Goal: Task Accomplishment & Management: Use online tool/utility

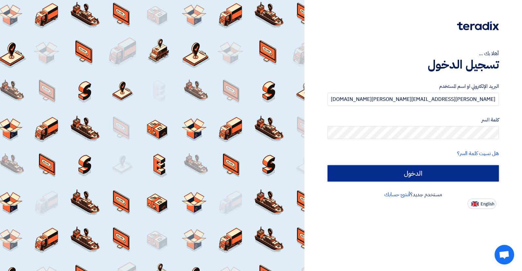
click at [447, 171] on input "الدخول" at bounding box center [413, 173] width 171 height 16
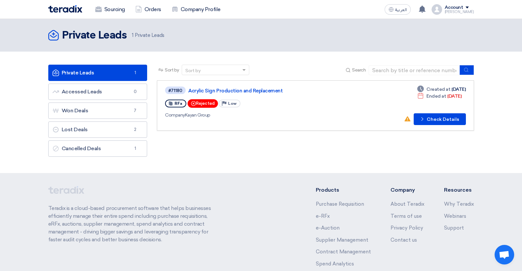
click at [102, 72] on link "Private Leads Private Leads 1" at bounding box center [97, 73] width 99 height 16
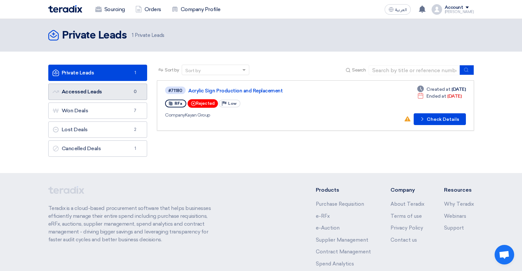
click at [103, 93] on link "Accessed Leads Accessed Leads 0" at bounding box center [97, 92] width 99 height 16
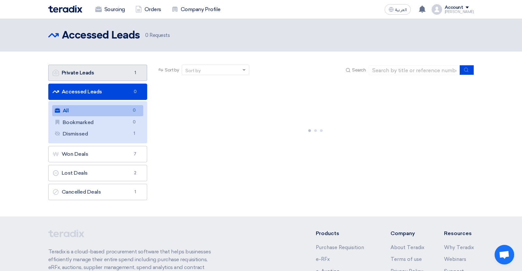
click at [111, 76] on link "Private Leads Private Leads 1" at bounding box center [97, 73] width 99 height 16
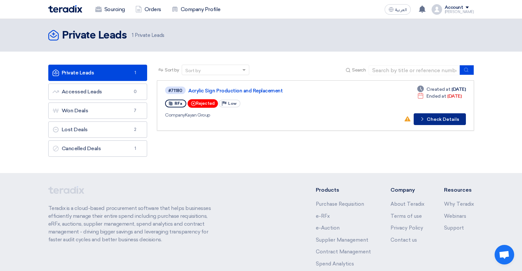
click at [455, 122] on button "Check details Check Details" at bounding box center [440, 119] width 52 height 12
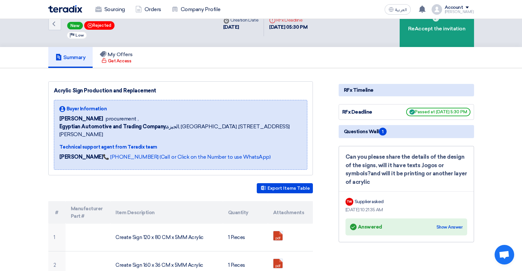
scroll to position [6, 0]
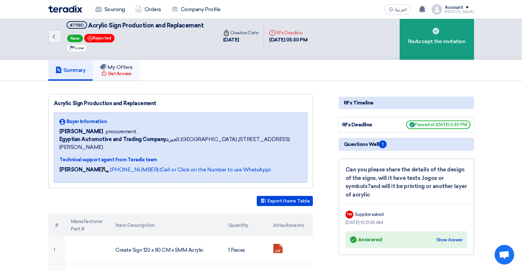
click at [129, 70] on div "Get Access" at bounding box center [116, 73] width 30 height 7
click at [126, 70] on div "Get Access" at bounding box center [116, 73] width 30 height 7
click at [113, 65] on h5 "My Offers" at bounding box center [116, 67] width 33 height 7
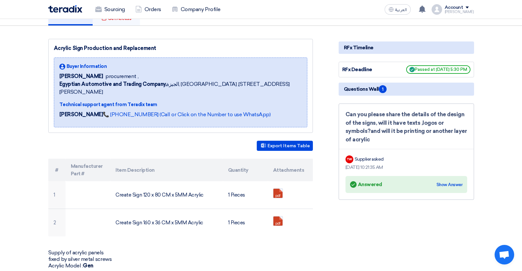
scroll to position [0, 0]
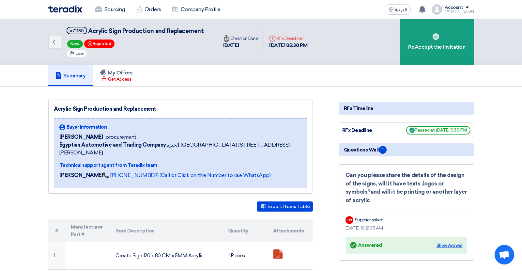
click at [449, 242] on div "Show Answer" at bounding box center [450, 245] width 26 height 7
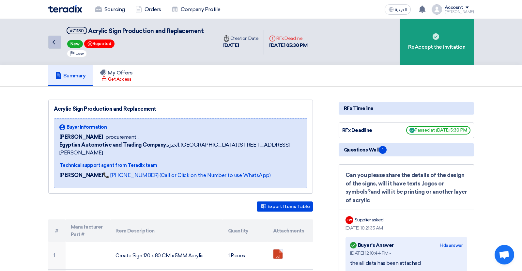
click at [57, 43] on icon "Back" at bounding box center [54, 42] width 8 height 8
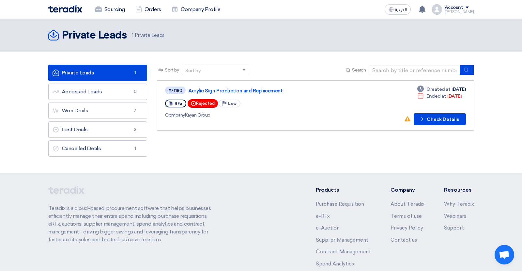
click at [469, 8] on span at bounding box center [467, 8] width 3 height 2
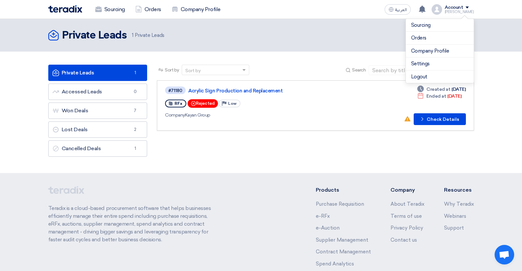
click at [500, 92] on section "Private Leads Private Leads 1 Accessed Leads Accessed Leads 0 Won Deals Won Dea…" at bounding box center [261, 112] width 522 height 121
